Goal: Transaction & Acquisition: Book appointment/travel/reservation

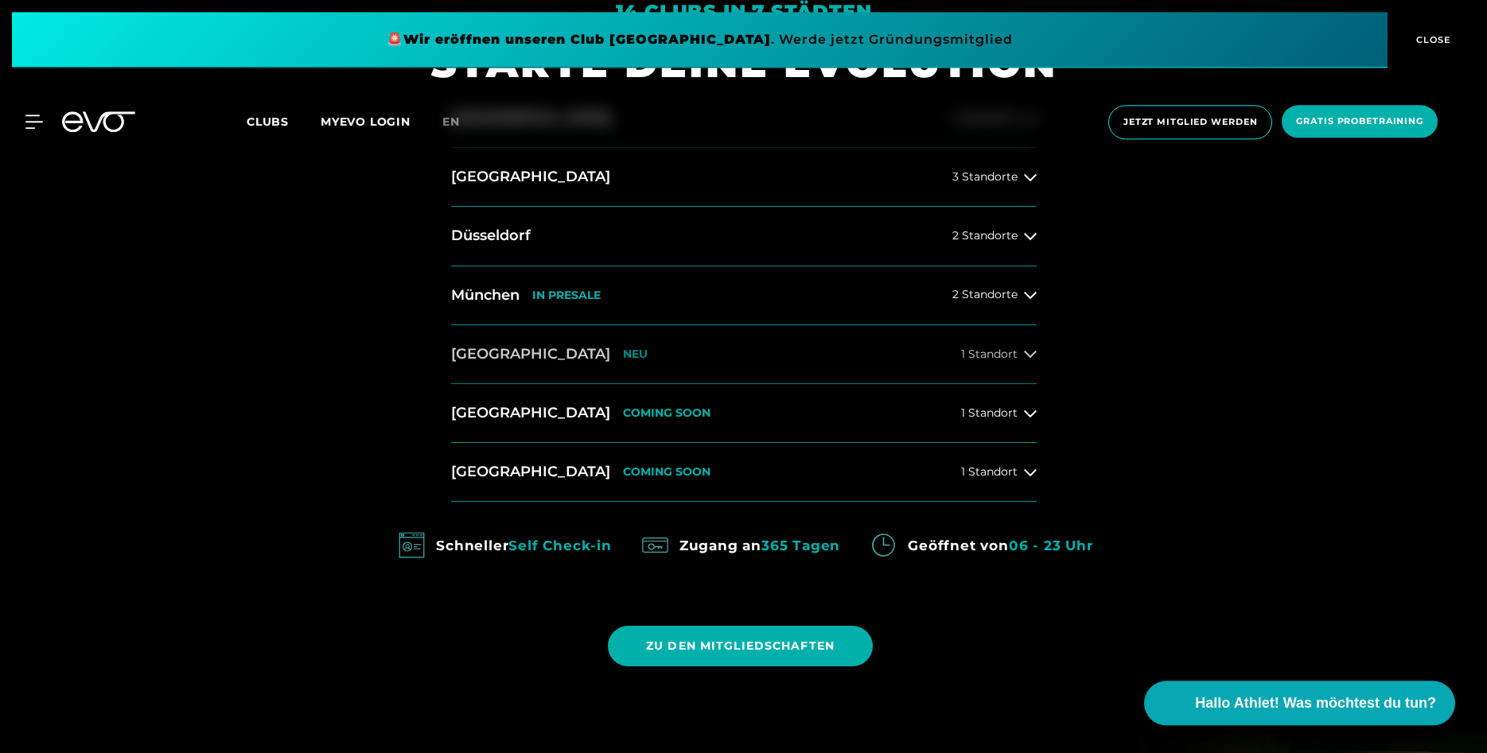
scroll to position [811, 0]
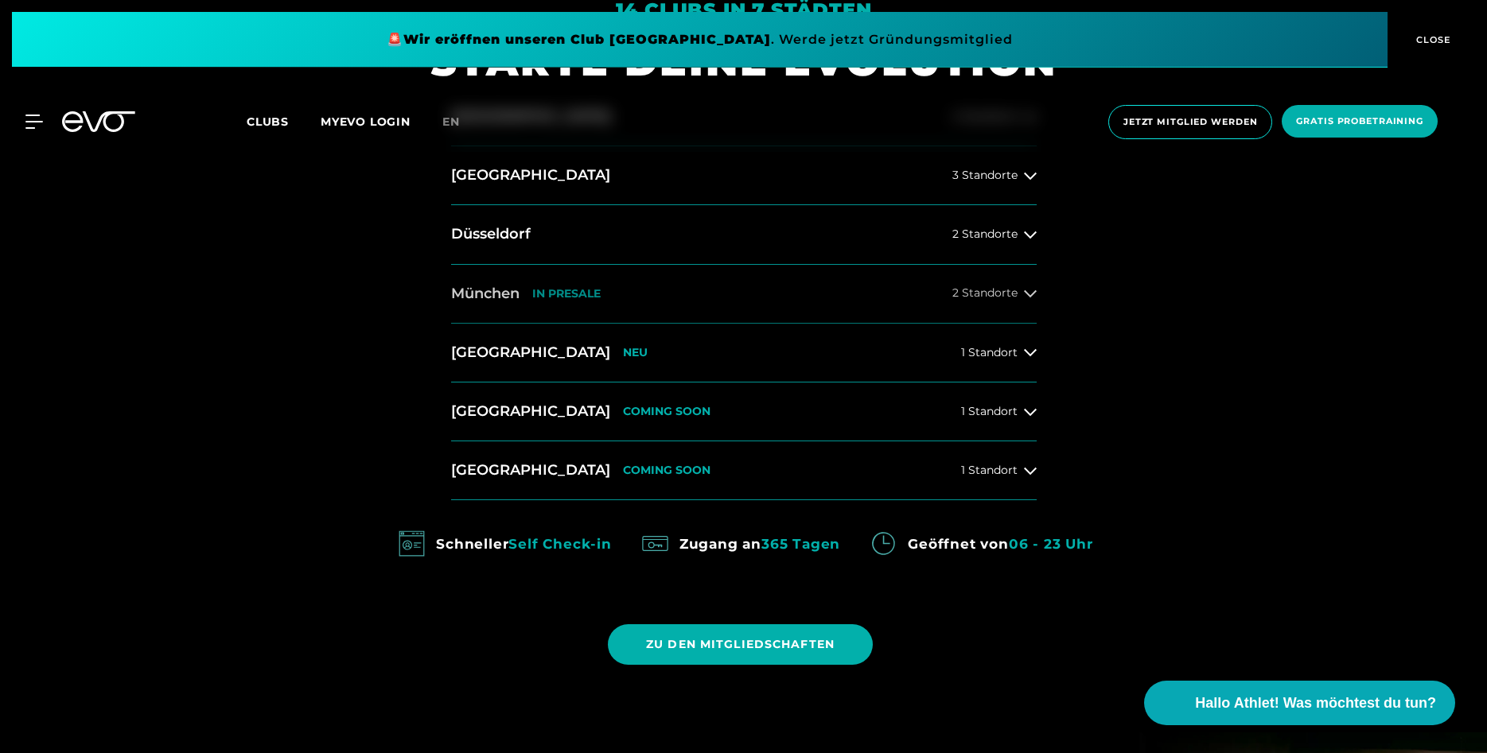
click at [1016, 290] on span "2 Standorte" at bounding box center [984, 293] width 65 height 12
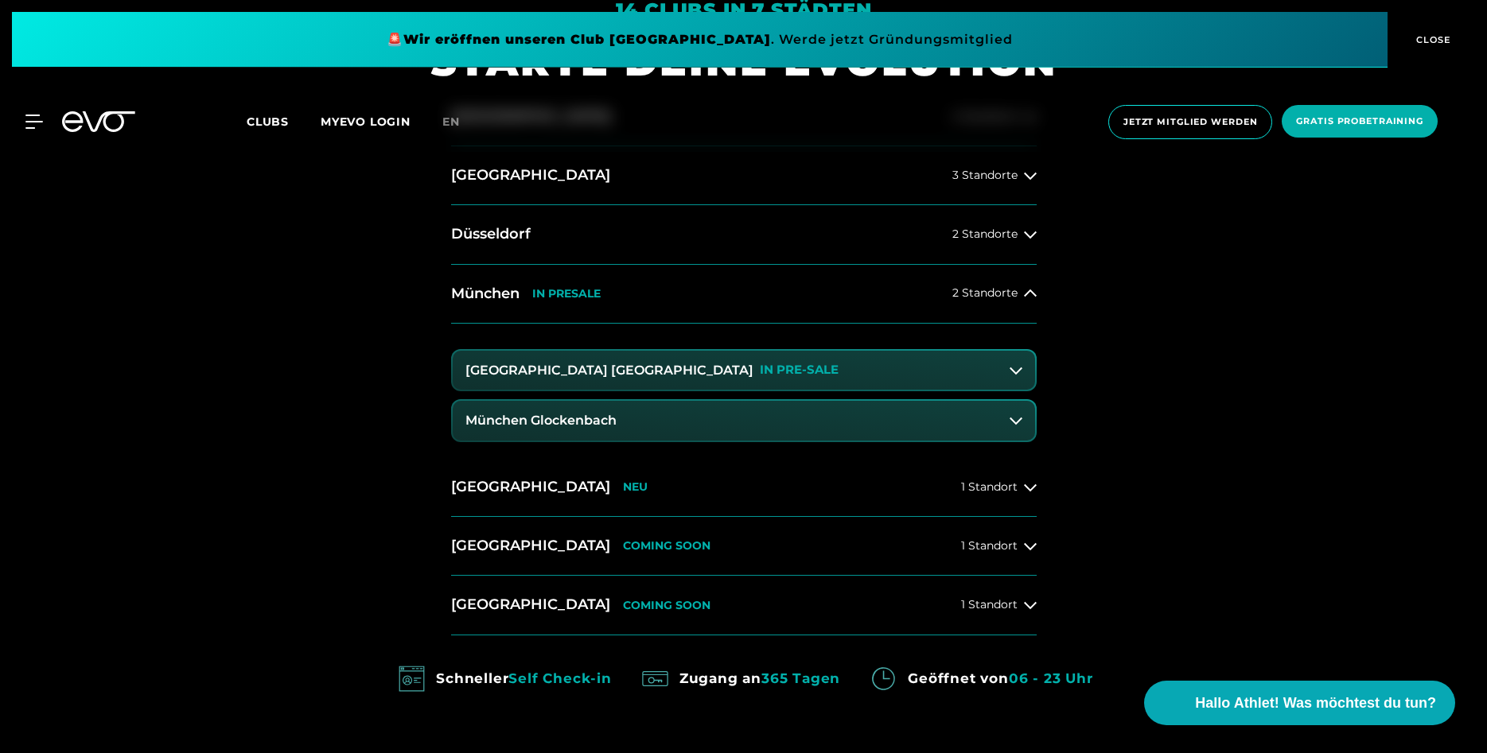
click at [571, 418] on h3 "München Glockenbach" at bounding box center [540, 421] width 151 height 14
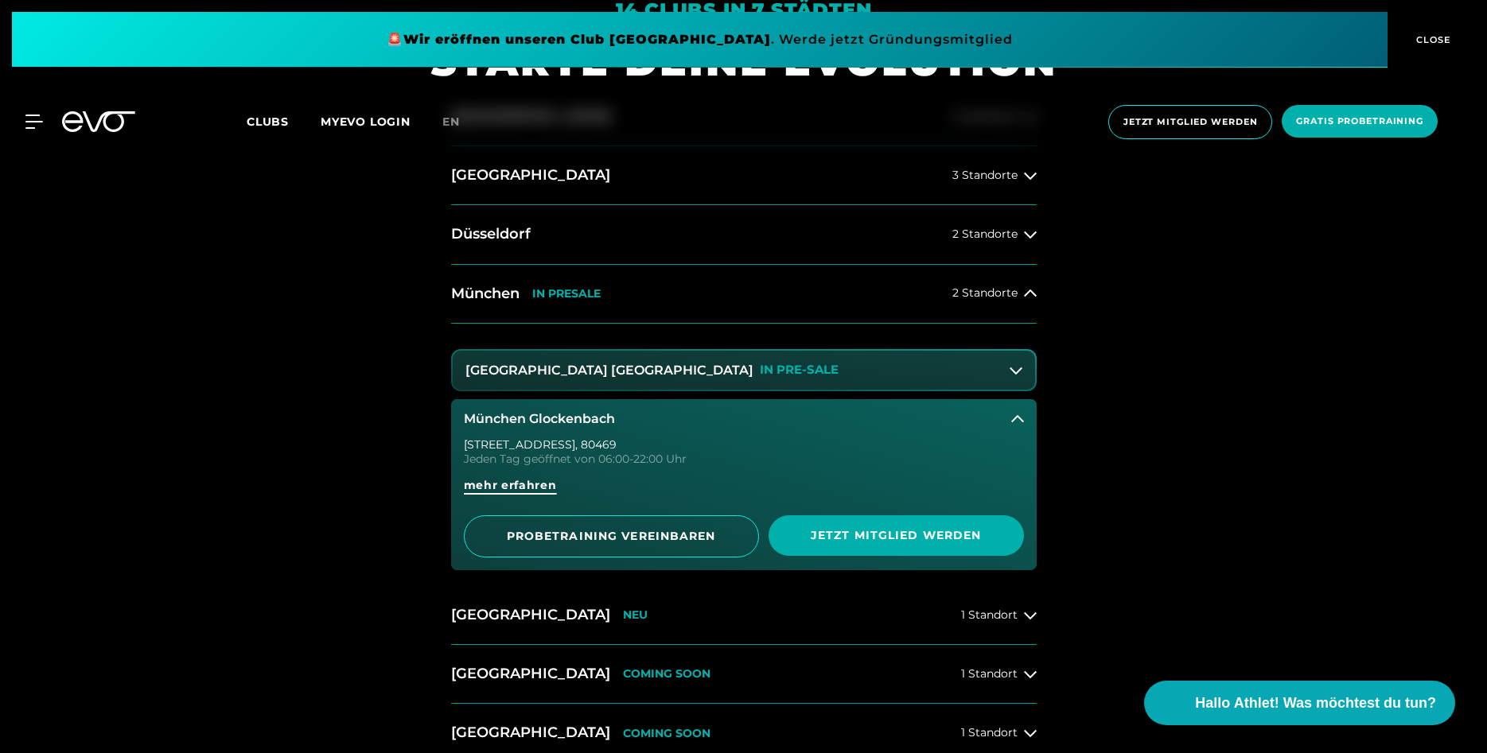
click at [510, 495] on span "mehr erfahren" at bounding box center [510, 491] width 93 height 29
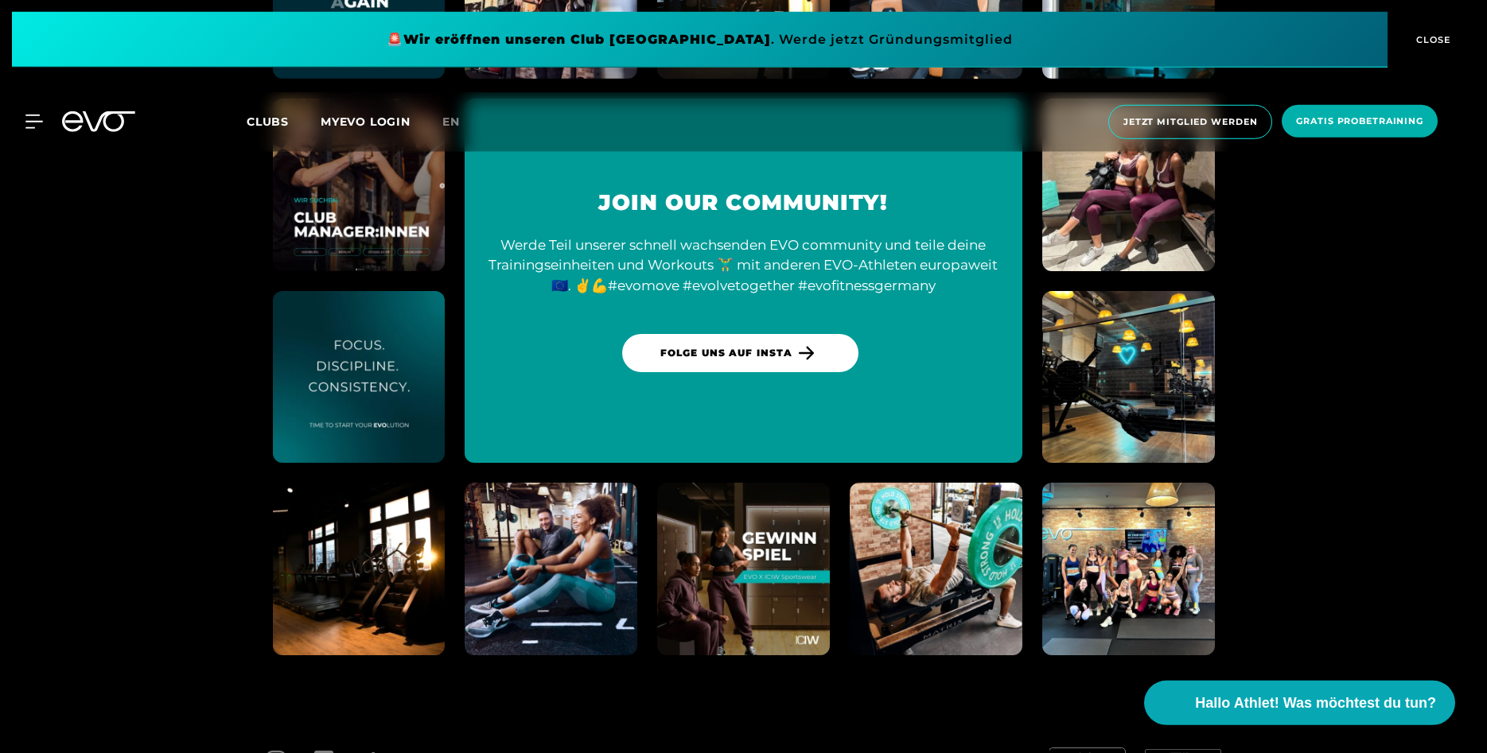
scroll to position [6113, 0]
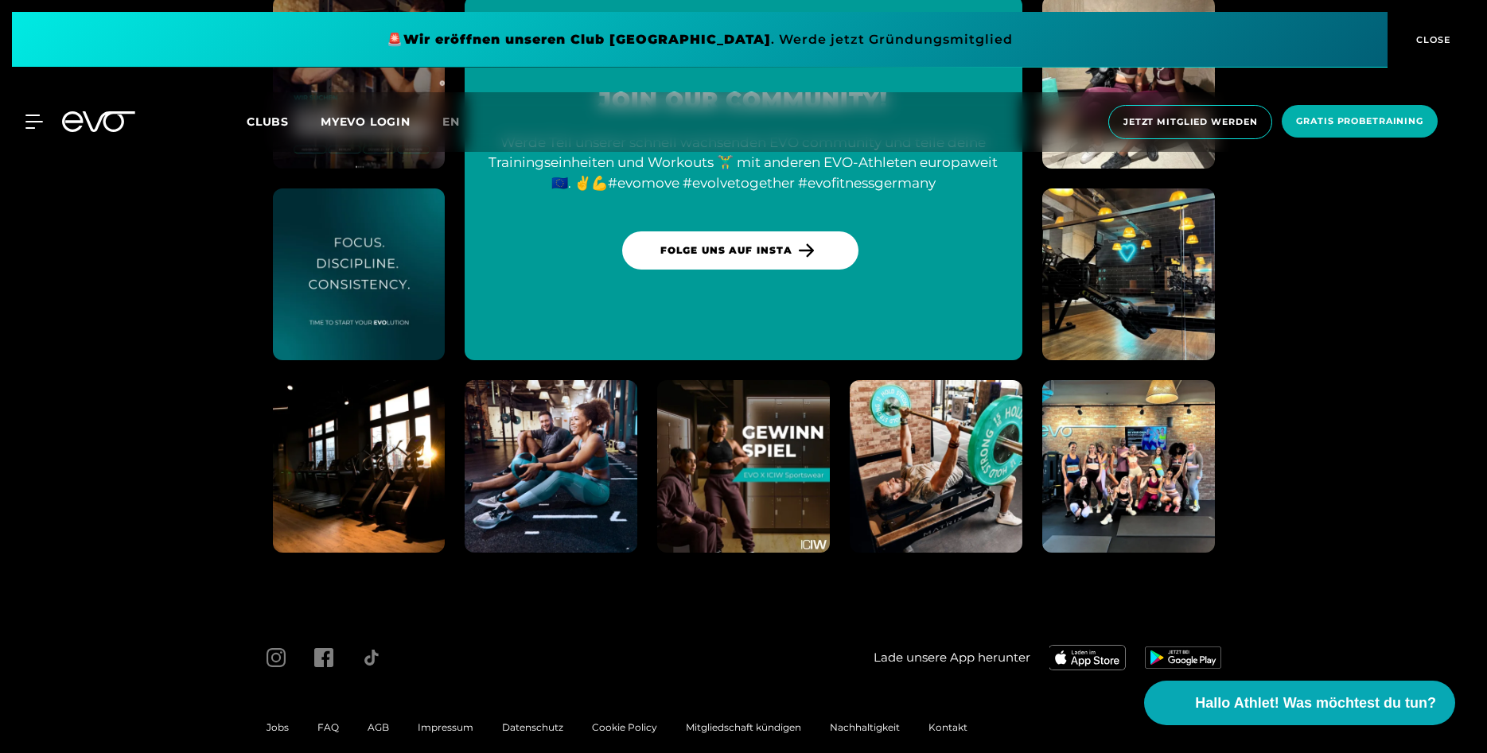
click at [749, 434] on img at bounding box center [742, 466] width 189 height 189
click at [1445, 41] on span "CLOSE" at bounding box center [1431, 40] width 39 height 14
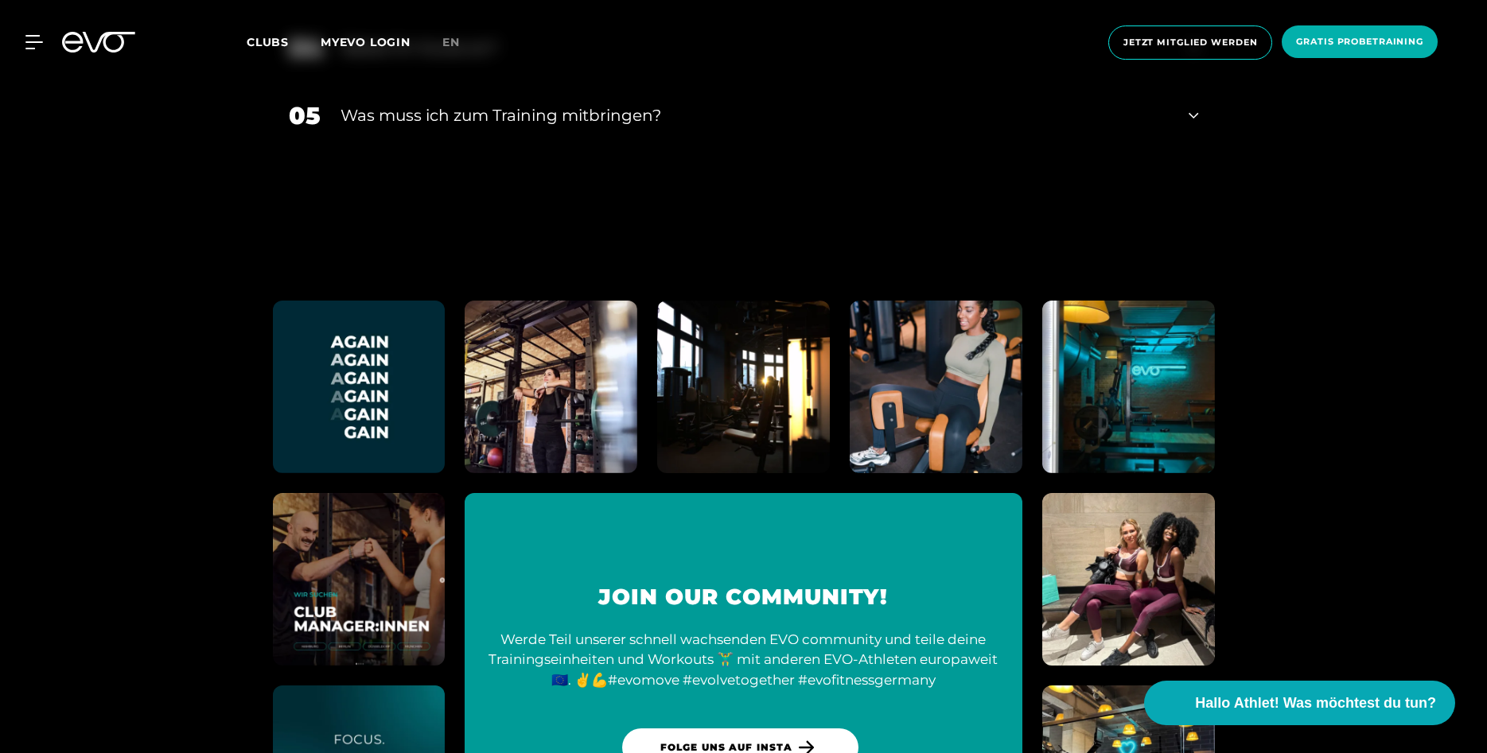
scroll to position [5587, 0]
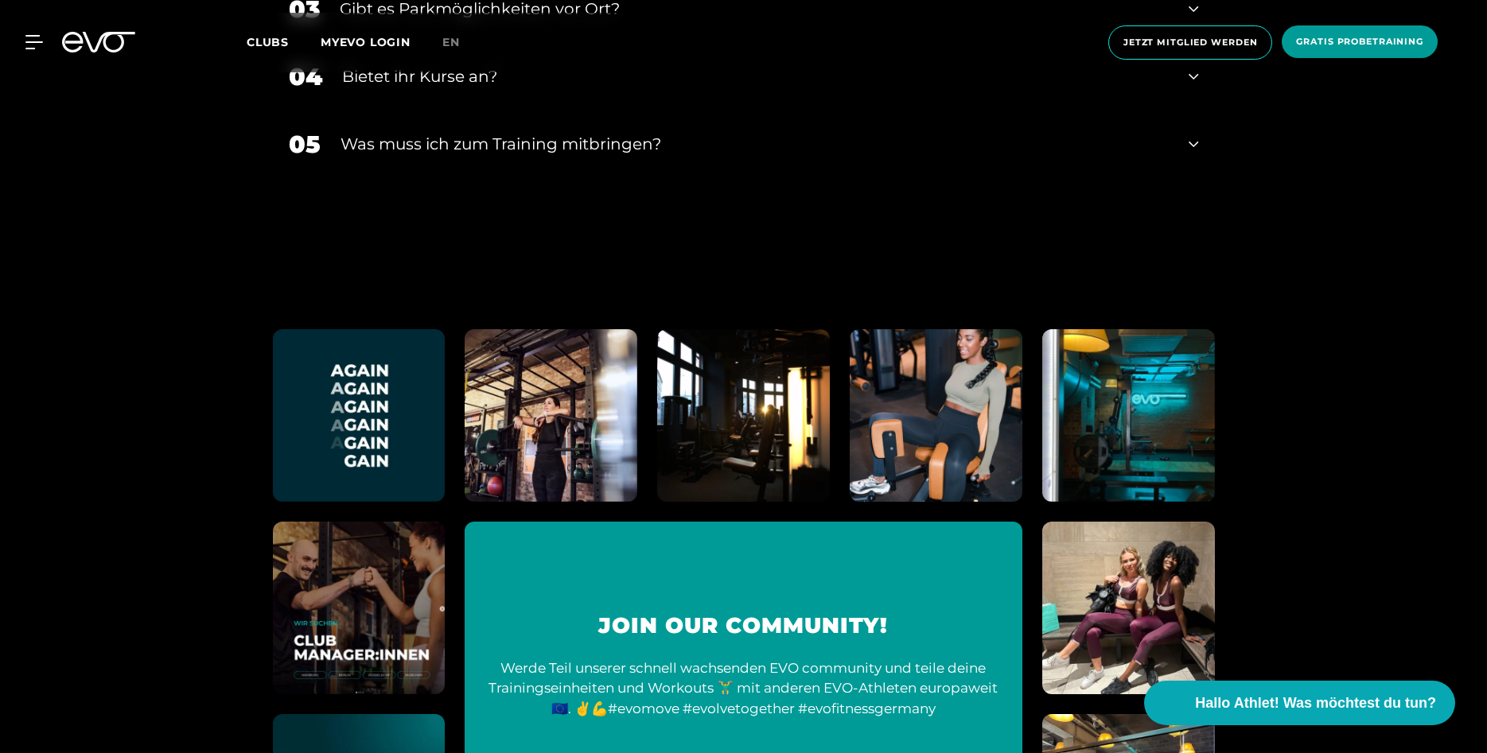
click at [1359, 38] on span "Gratis Probetraining" at bounding box center [1359, 42] width 127 height 14
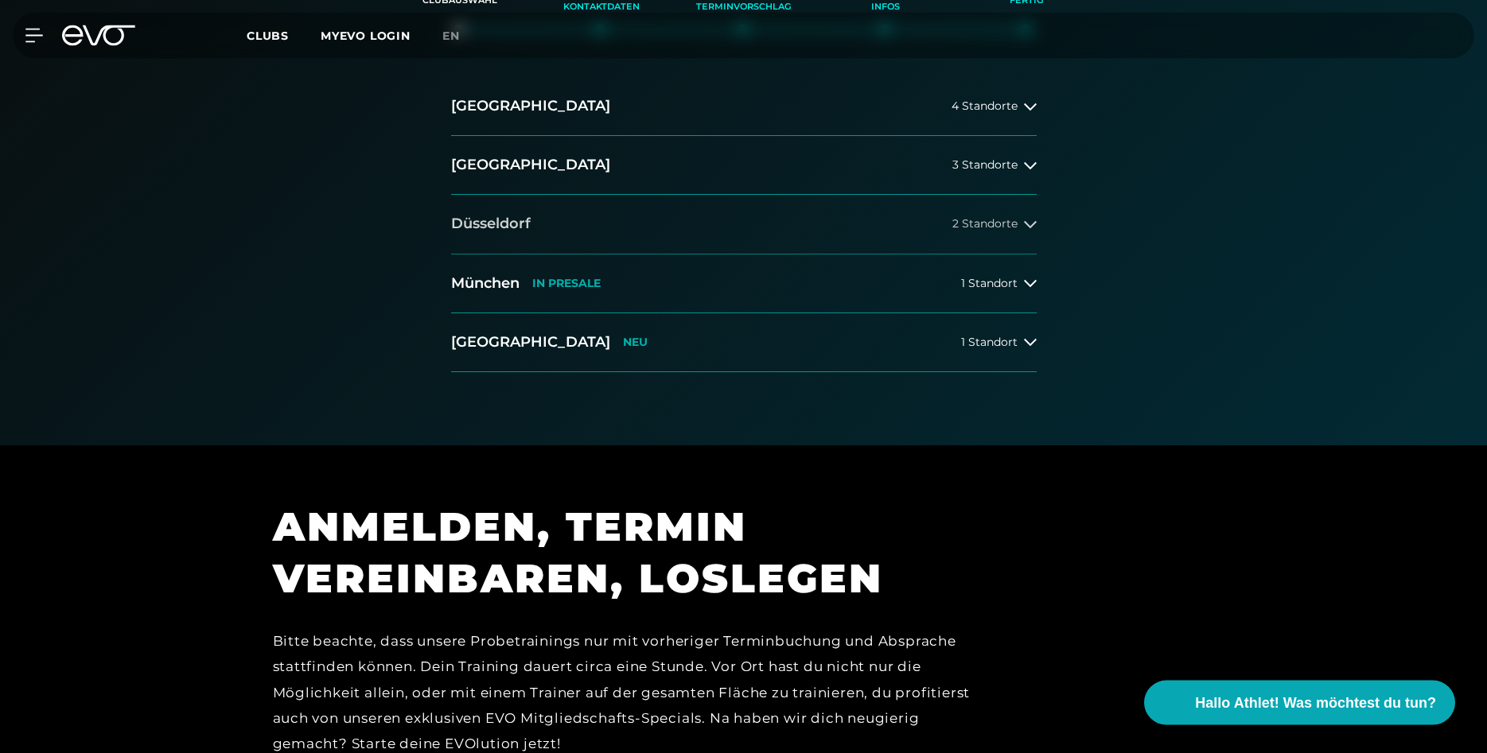
scroll to position [406, 0]
